Goal: Transaction & Acquisition: Purchase product/service

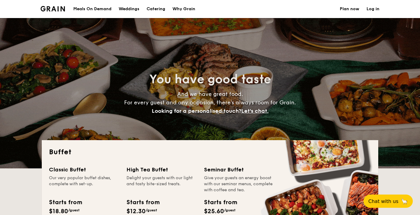
select select
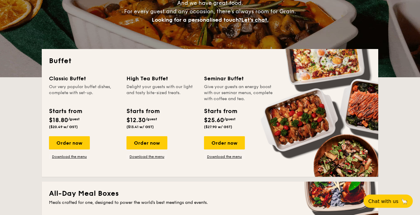
scroll to position [134, 0]
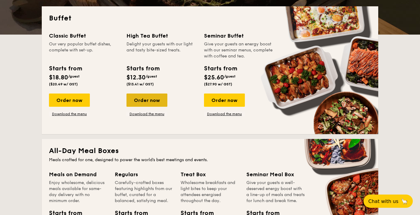
click at [153, 94] on div "Order now" at bounding box center [146, 99] width 41 height 13
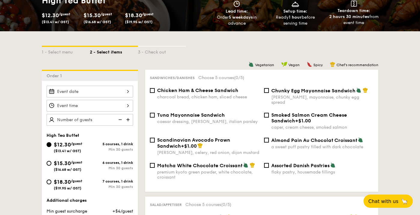
scroll to position [133, 0]
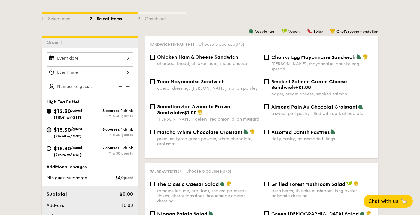
click at [48, 130] on input "$15.30 /guest ($16.68 w/ GST) 6 courses, 1 drink Min 30 guests" at bounding box center [49, 129] width 5 height 5
radio input "true"
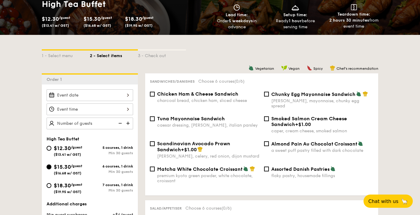
scroll to position [0, 0]
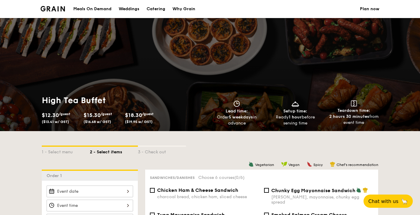
click at [157, 9] on div "Catering" at bounding box center [156, 9] width 19 height 18
select select
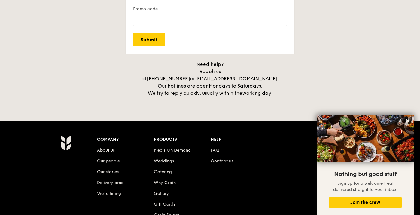
scroll to position [1237, 0]
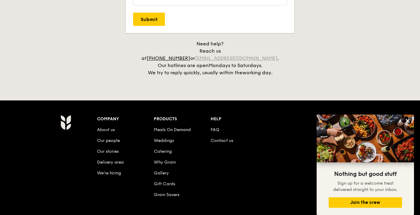
drag, startPoint x: 275, startPoint y: 52, endPoint x: 216, endPoint y: 52, distance: 58.9
click at [215, 51] on div "Need help? Reach us at +65 3163 5335 or concierge@grain.com.sg . Our hotlines a…" at bounding box center [210, 58] width 150 height 36
click at [325, 59] on h4 "Need help? Reach us at +65 3163 5335 or concierge@grain.com.sg . Our hotlines a…" at bounding box center [210, 58] width 337 height 36
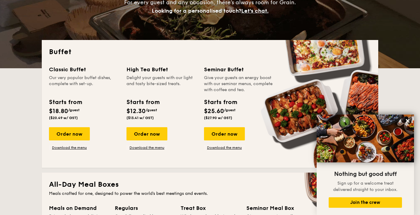
scroll to position [0, 0]
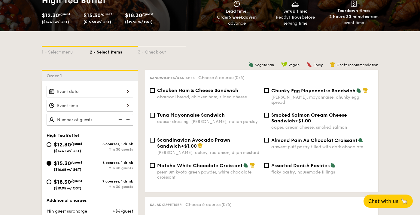
scroll to position [166, 0]
